Goal: Browse casually

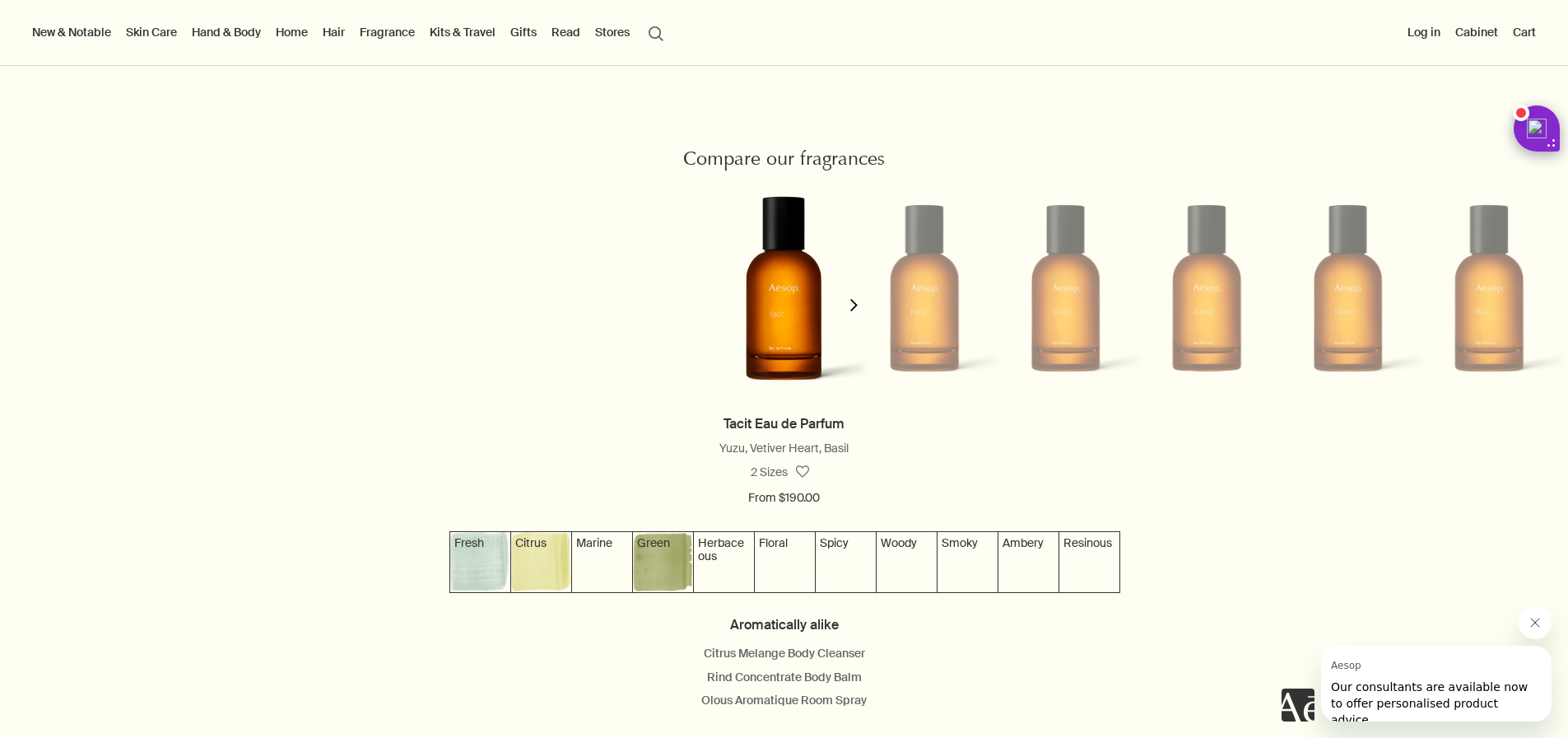
scroll to position [1474, 0]
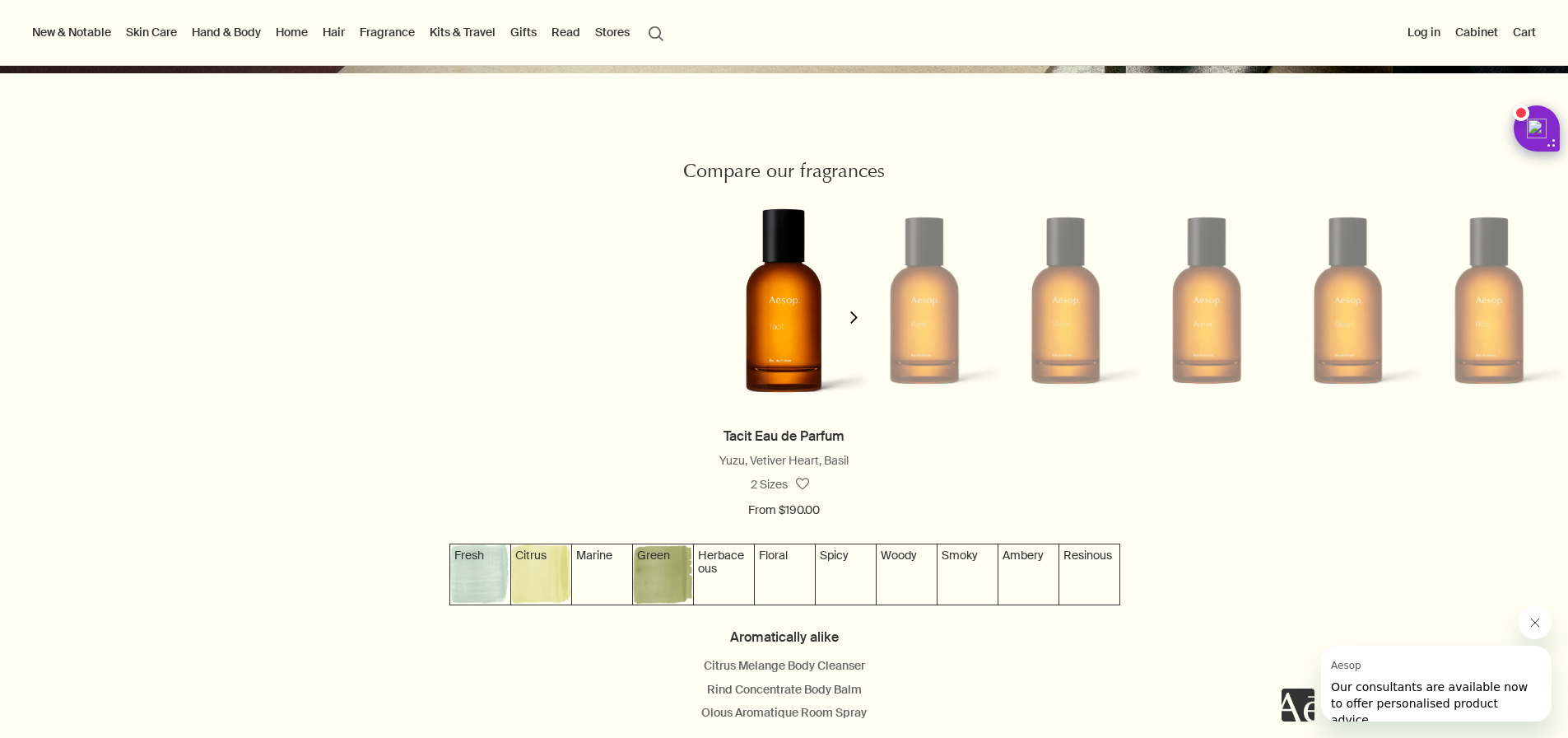
click at [914, 303] on li at bounding box center [924, 300] width 141 height 223
click at [856, 330] on button "chevron" at bounding box center [853, 307] width 33 height 236
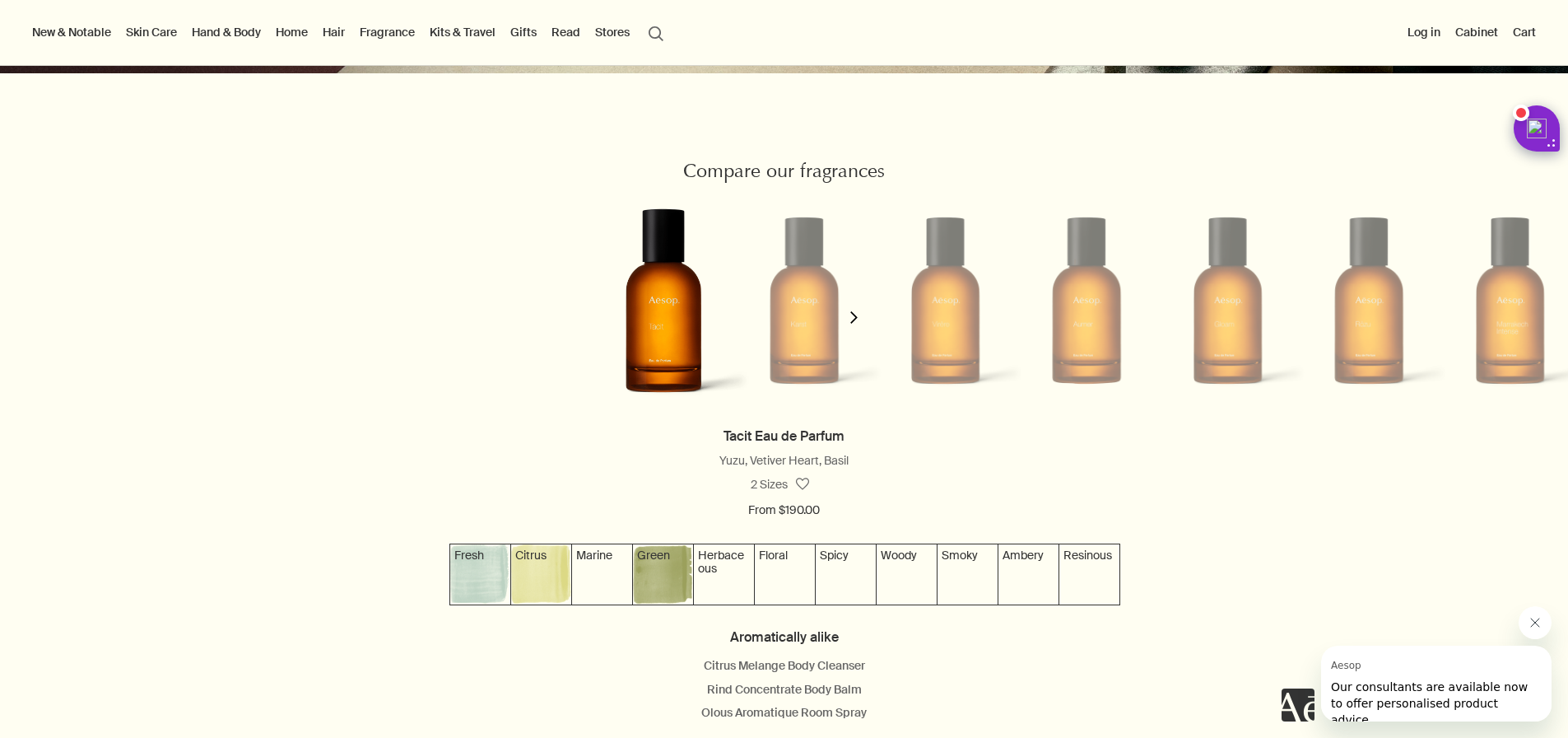
scroll to position [0, 150]
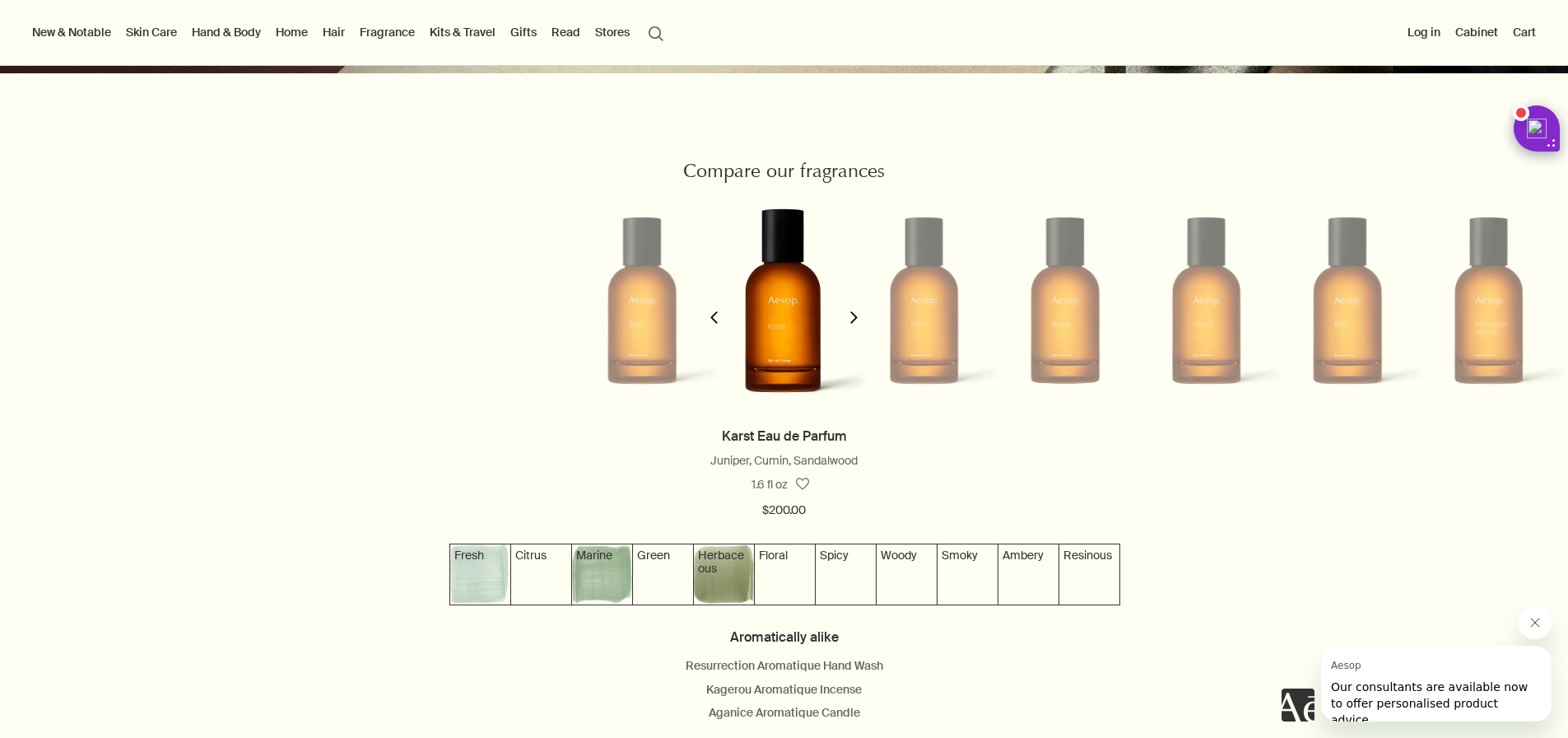
click at [856, 330] on button "chevron" at bounding box center [853, 307] width 33 height 236
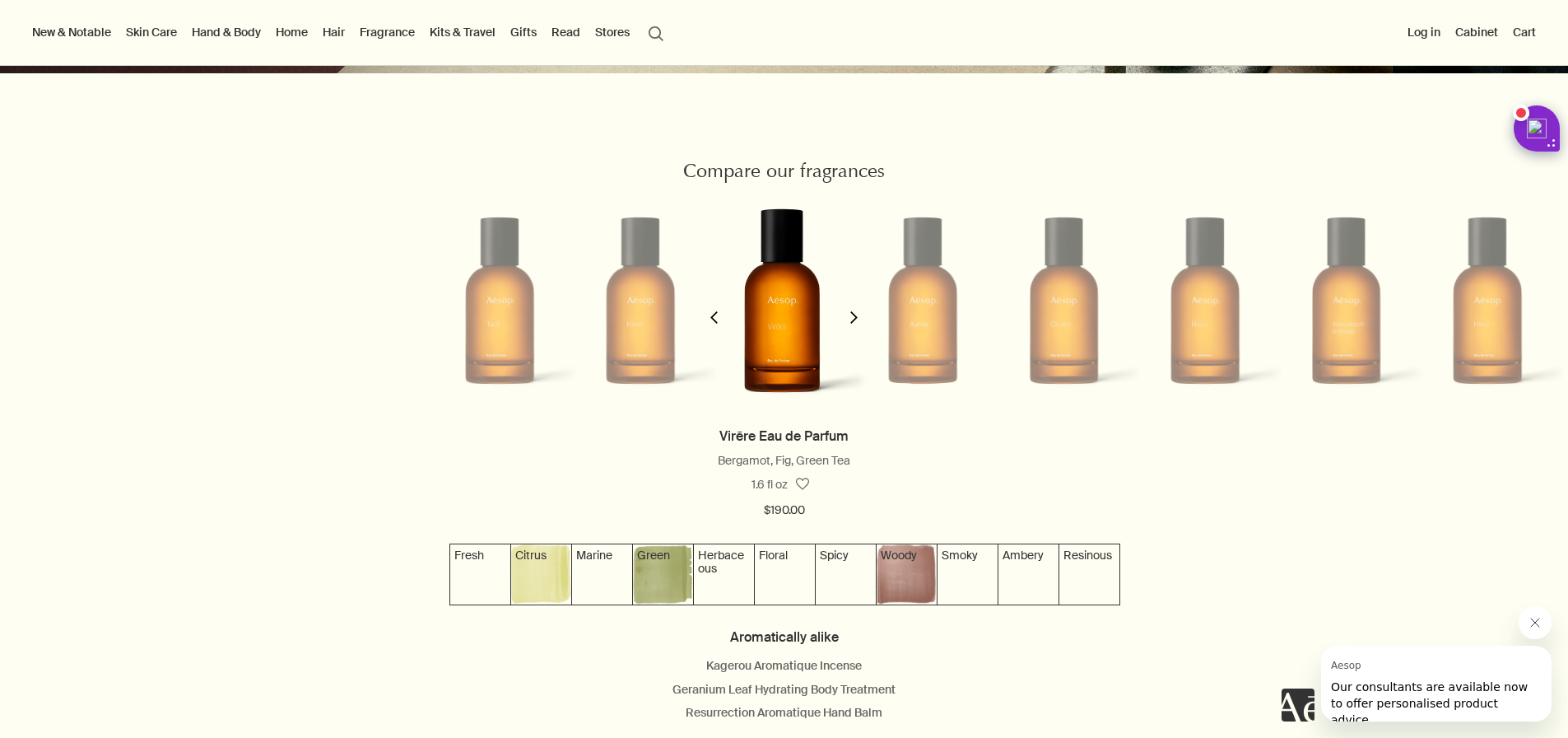
click at [856, 331] on button "chevron" at bounding box center [853, 307] width 33 height 236
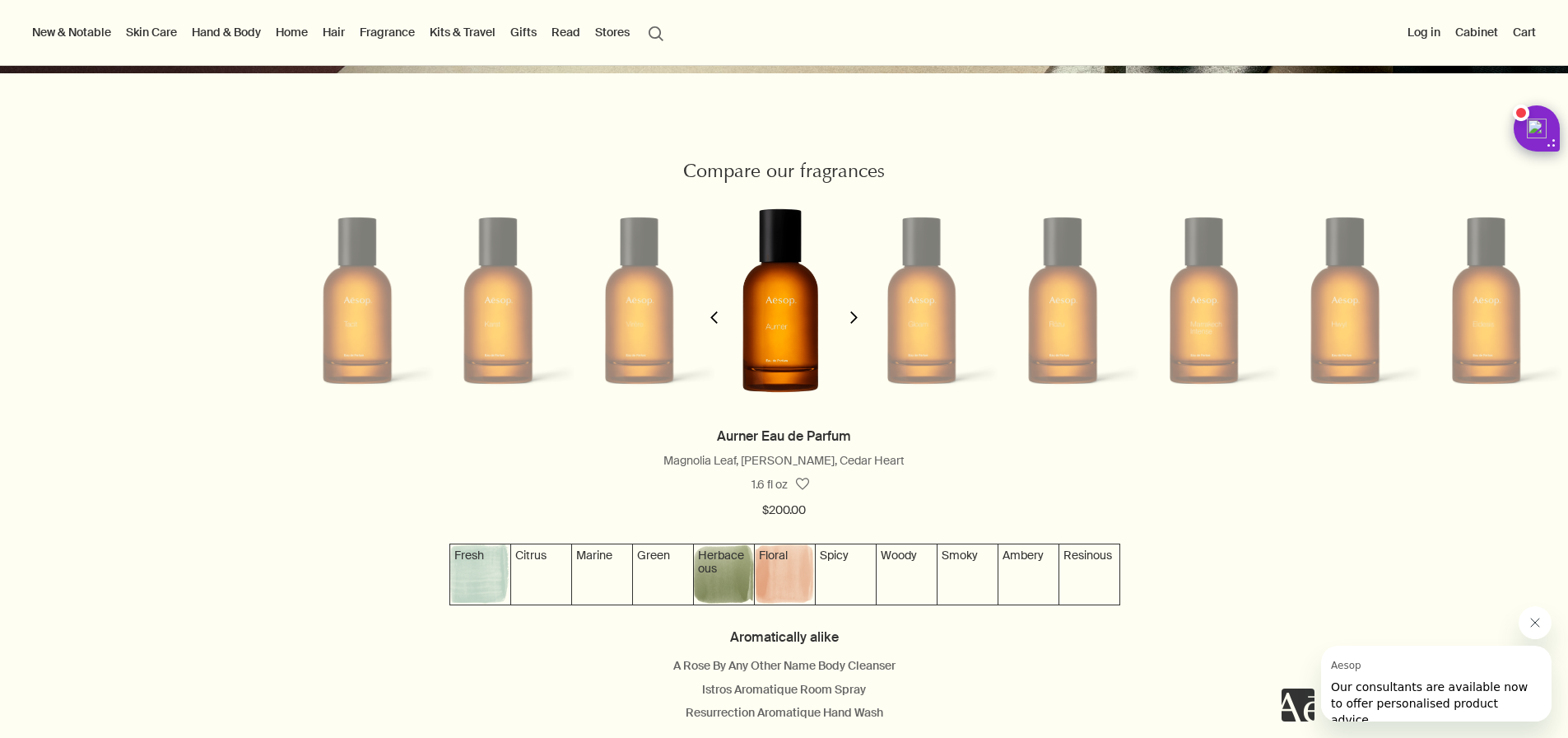
click at [856, 331] on button "chevron" at bounding box center [853, 307] width 33 height 236
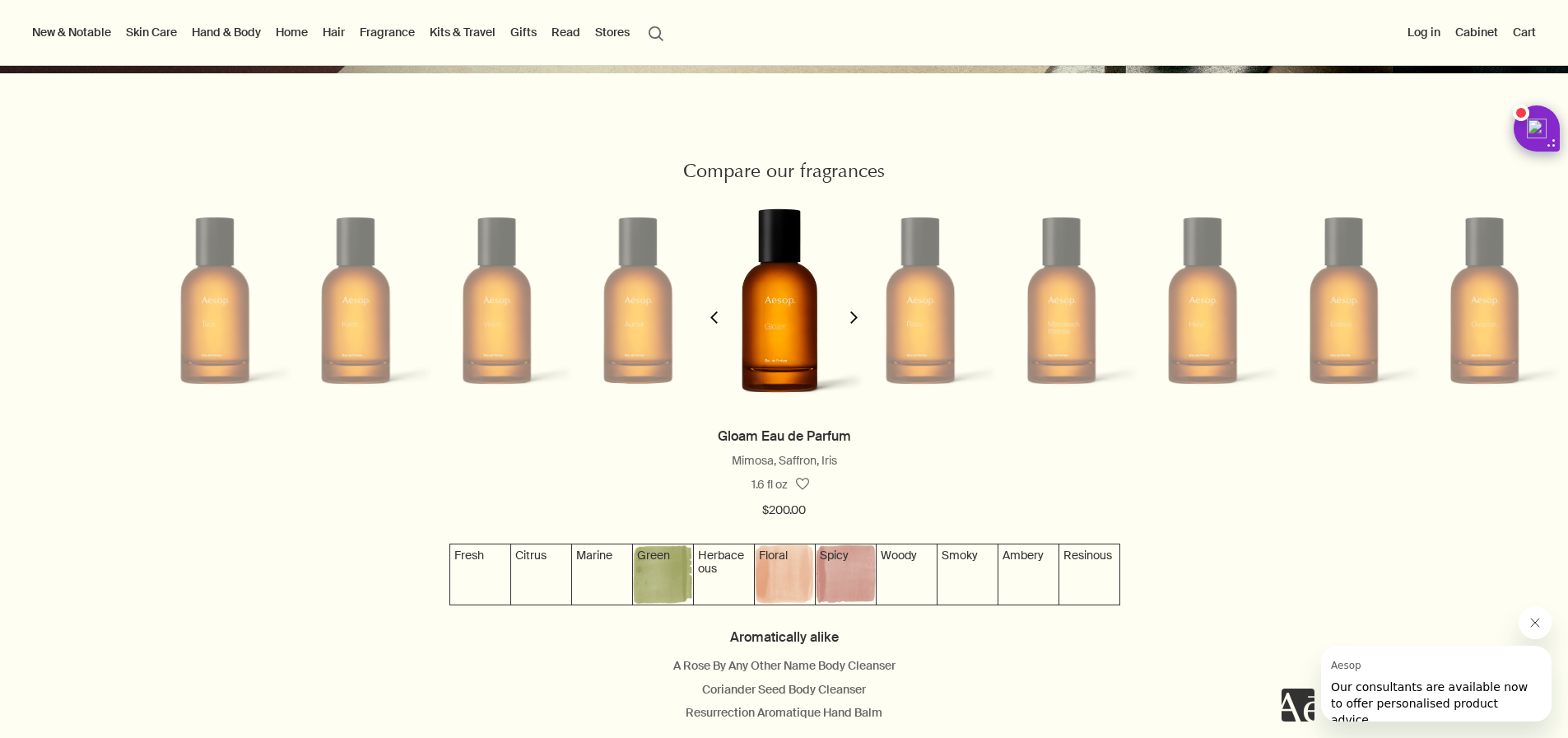
click at [856, 331] on button "chevron" at bounding box center [853, 307] width 33 height 236
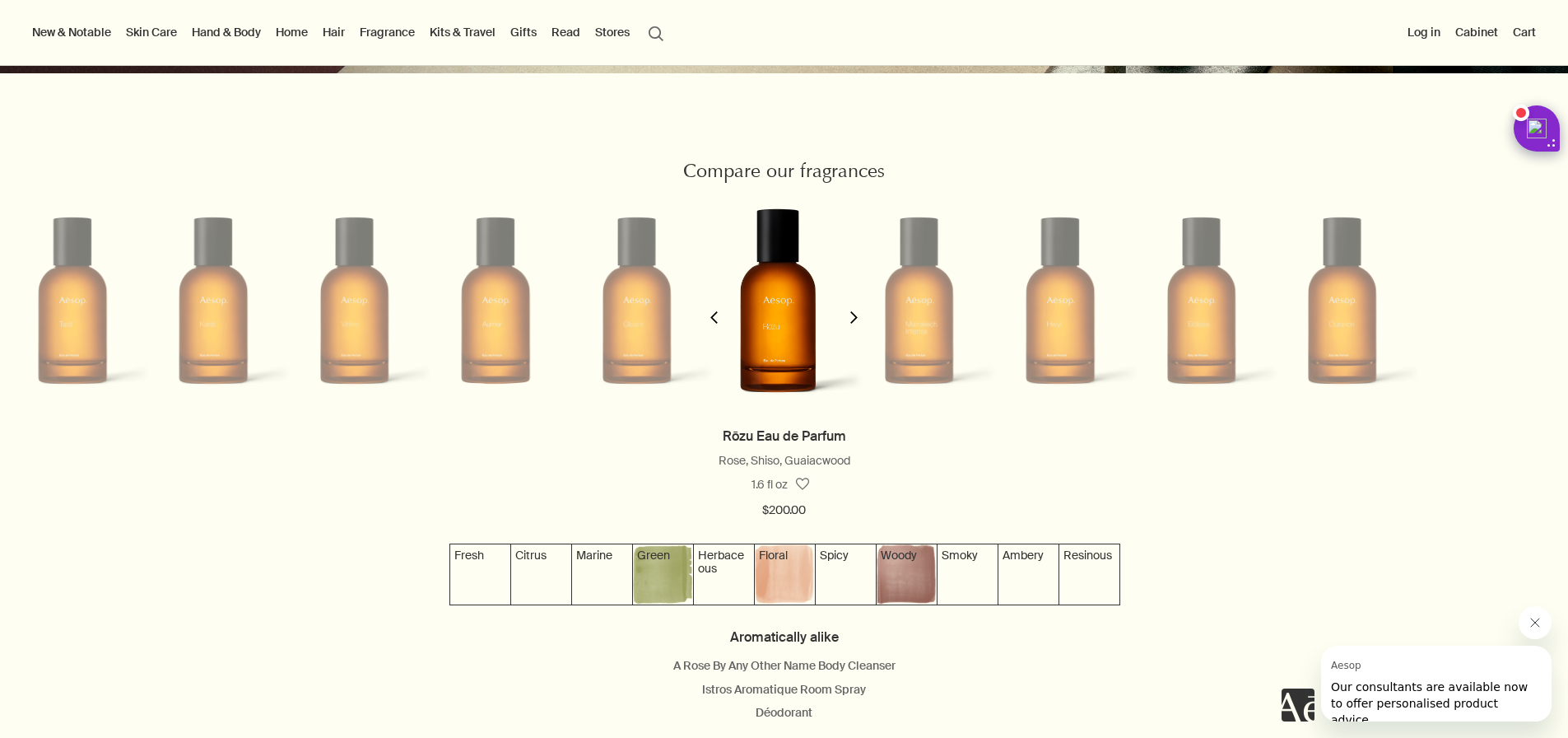
click at [856, 331] on button "chevron" at bounding box center [853, 307] width 33 height 236
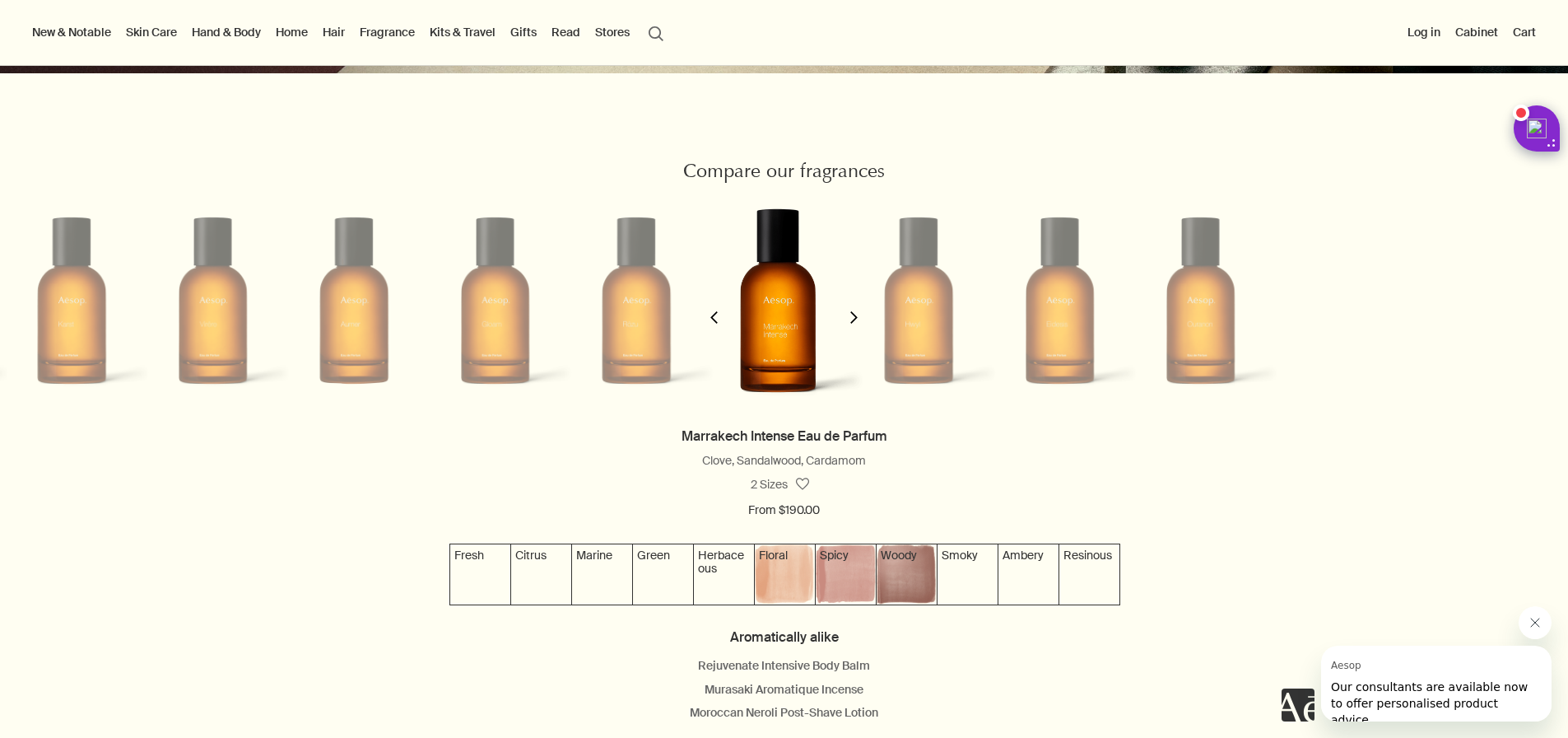
click at [856, 331] on button "chevron" at bounding box center [853, 307] width 33 height 236
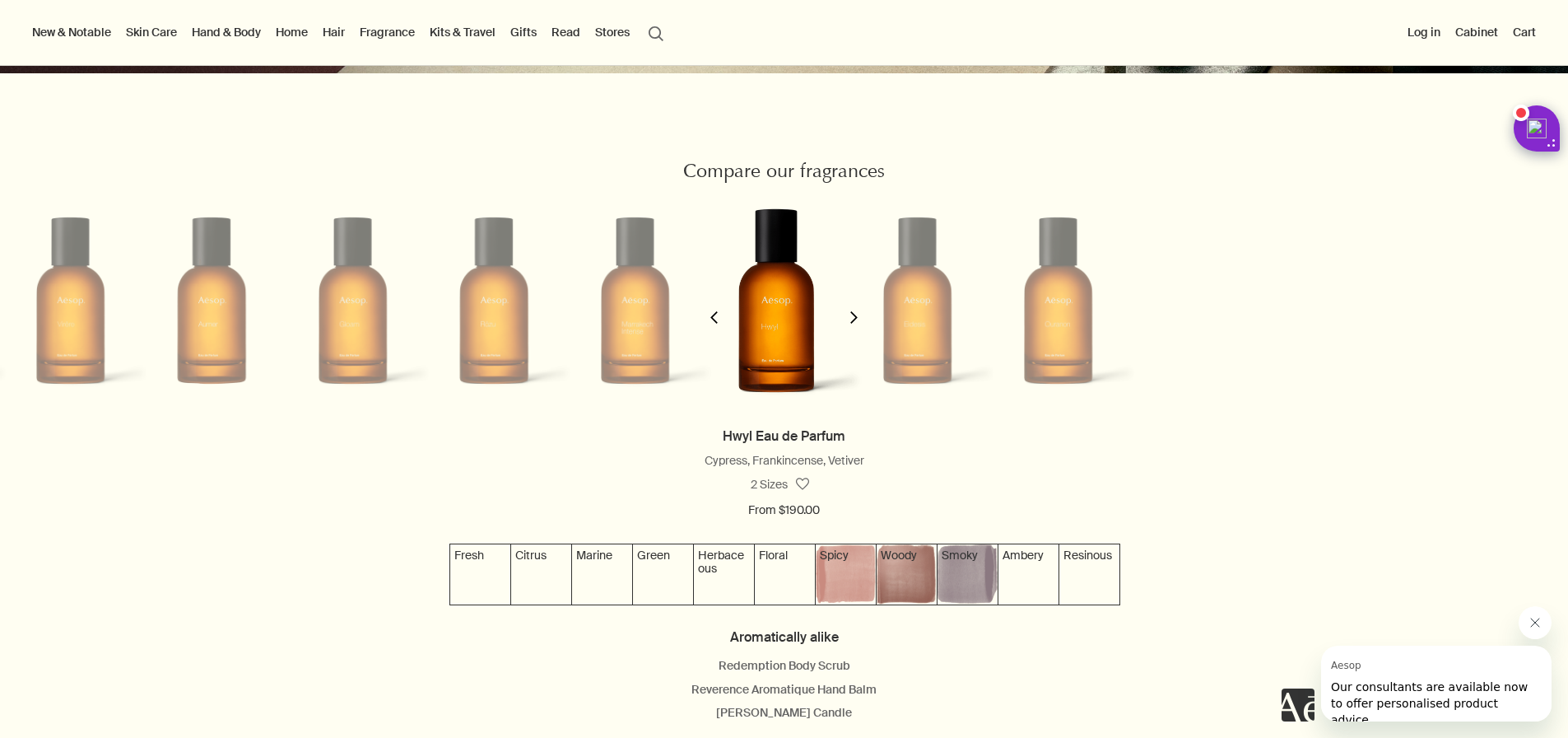
click at [856, 331] on button "chevron" at bounding box center [853, 307] width 33 height 236
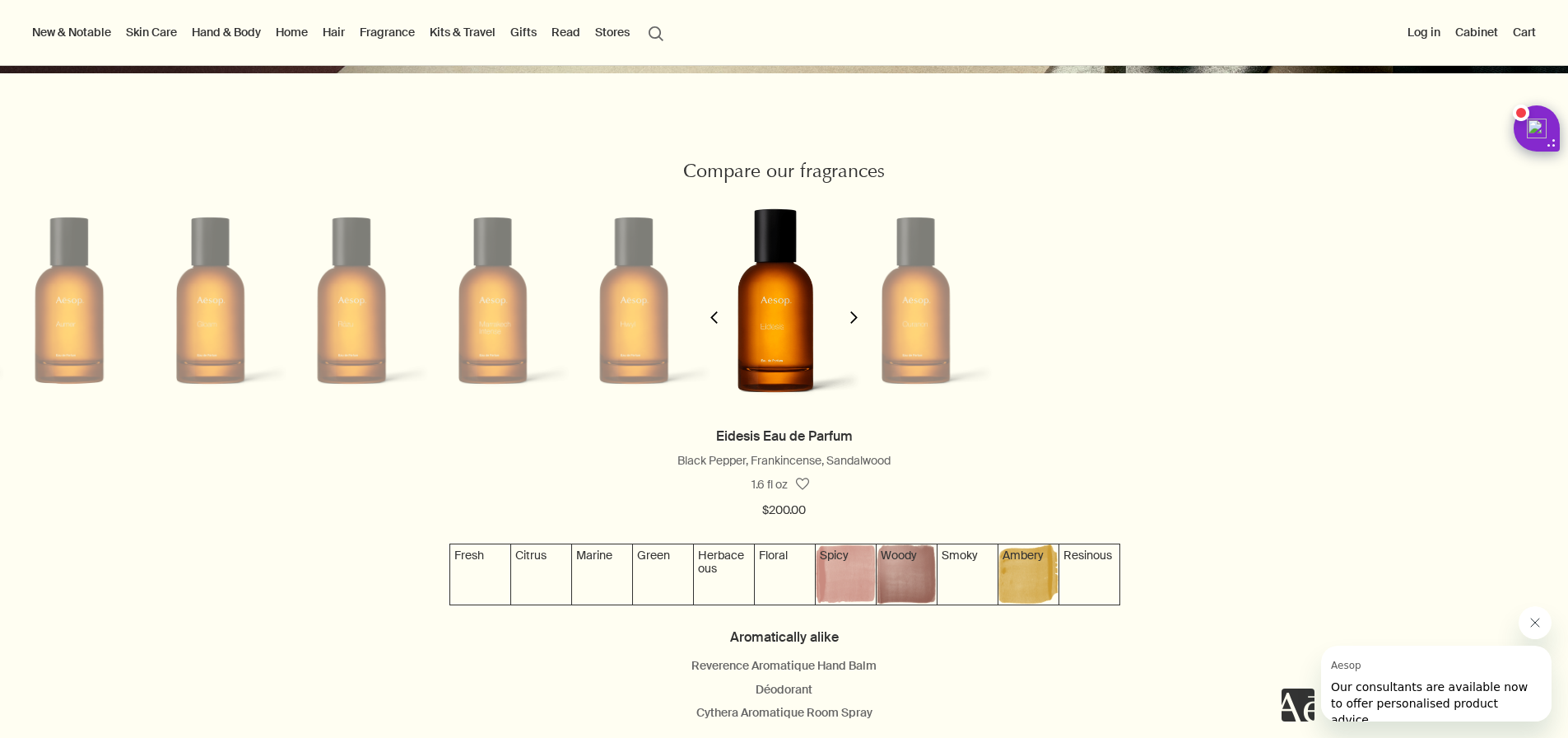
click at [856, 331] on button "chevron" at bounding box center [853, 307] width 33 height 236
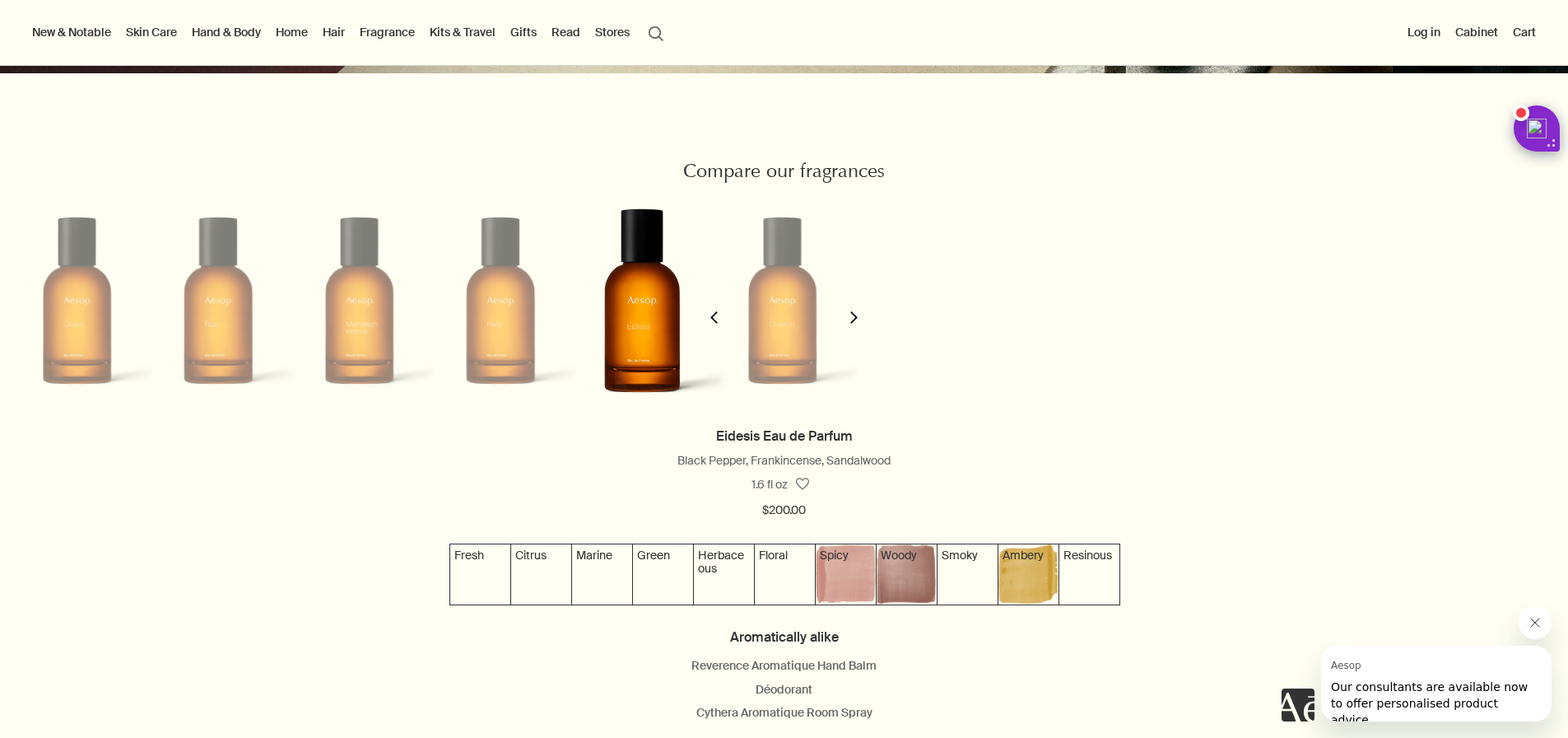
scroll to position [0, 1288]
